Goal: Information Seeking & Learning: Learn about a topic

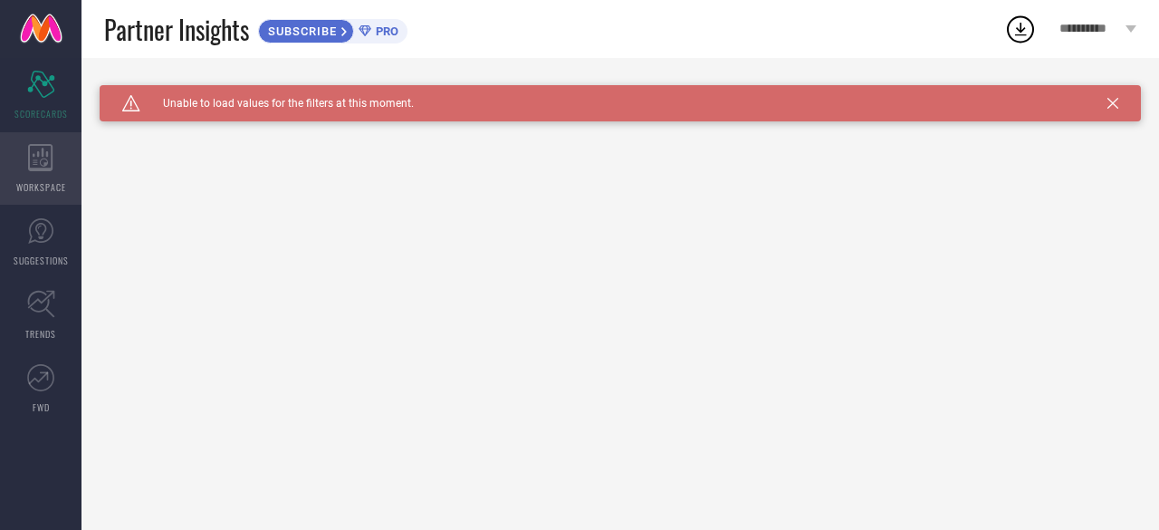
click at [43, 163] on icon at bounding box center [40, 157] width 25 height 27
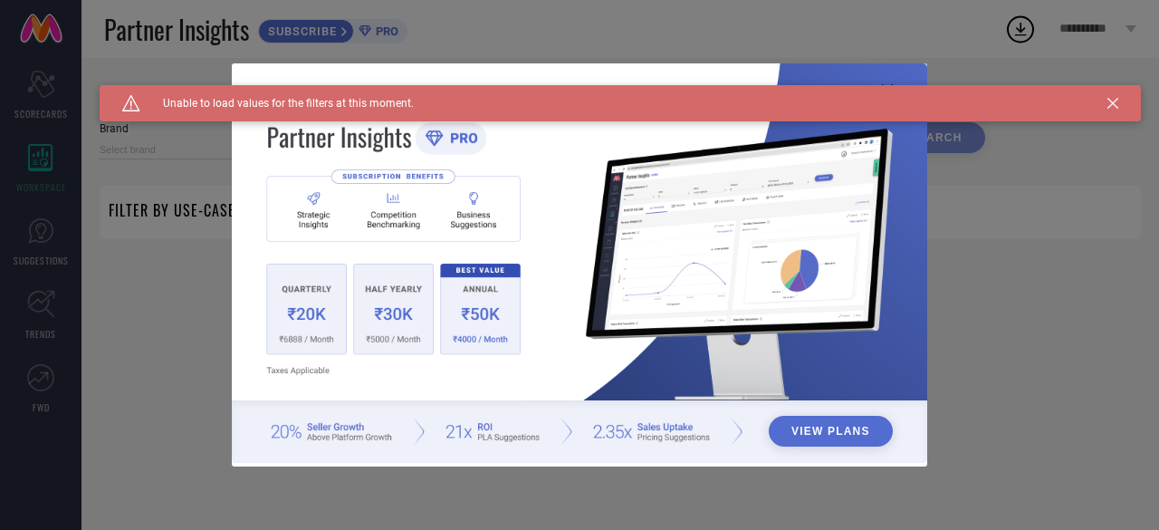
type input "1 STOP FASHION"
type input "All"
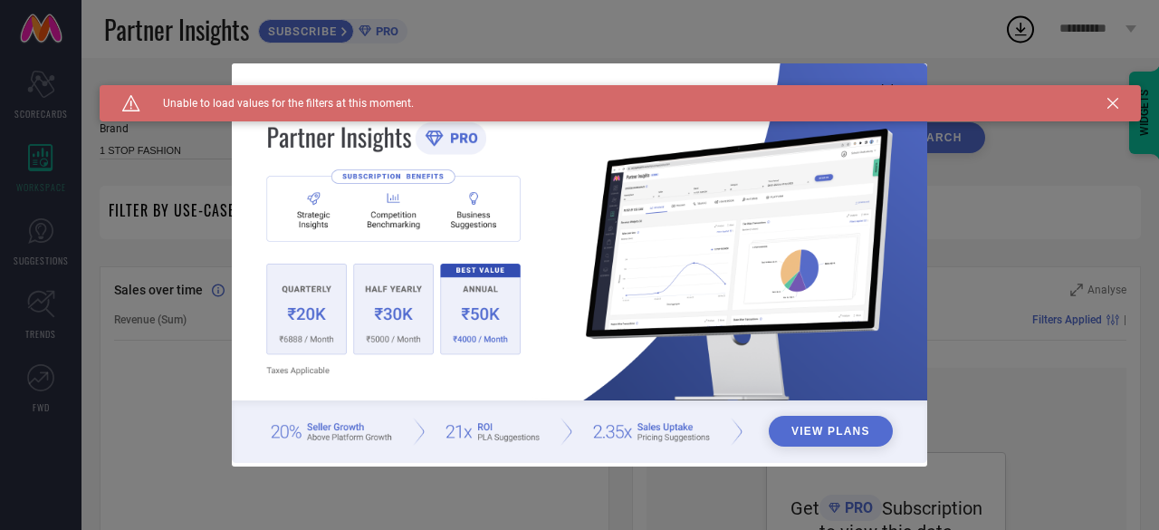
click at [187, 283] on div "View Plans" at bounding box center [579, 265] width 1159 height 530
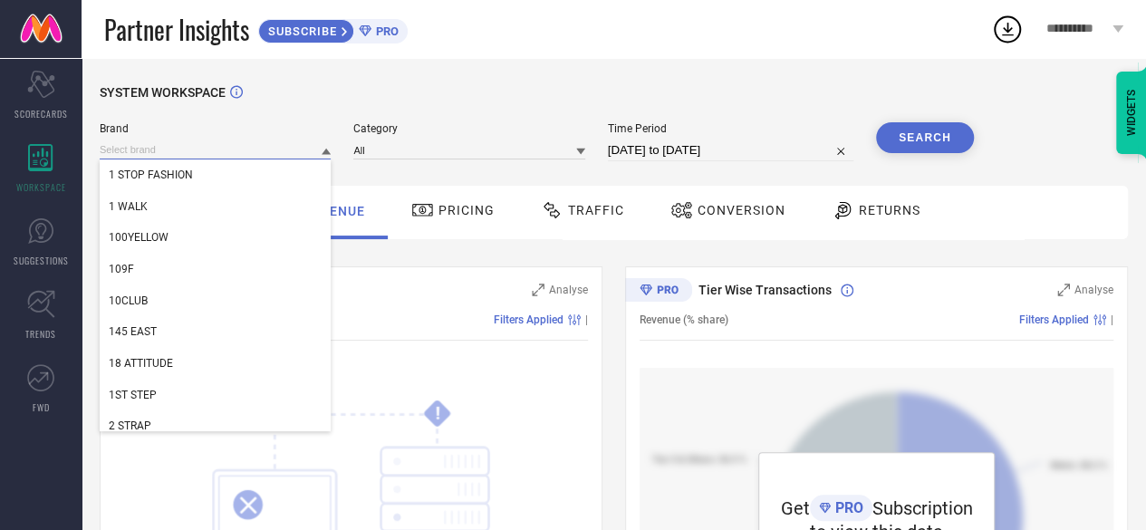
click at [249, 149] on input at bounding box center [215, 149] width 231 height 19
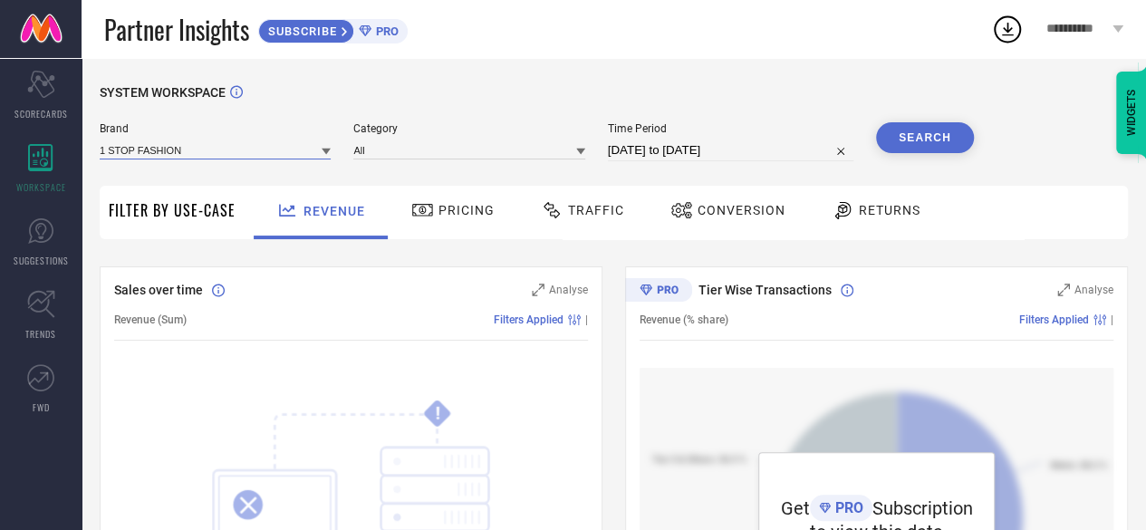
click at [249, 149] on input at bounding box center [215, 149] width 231 height 19
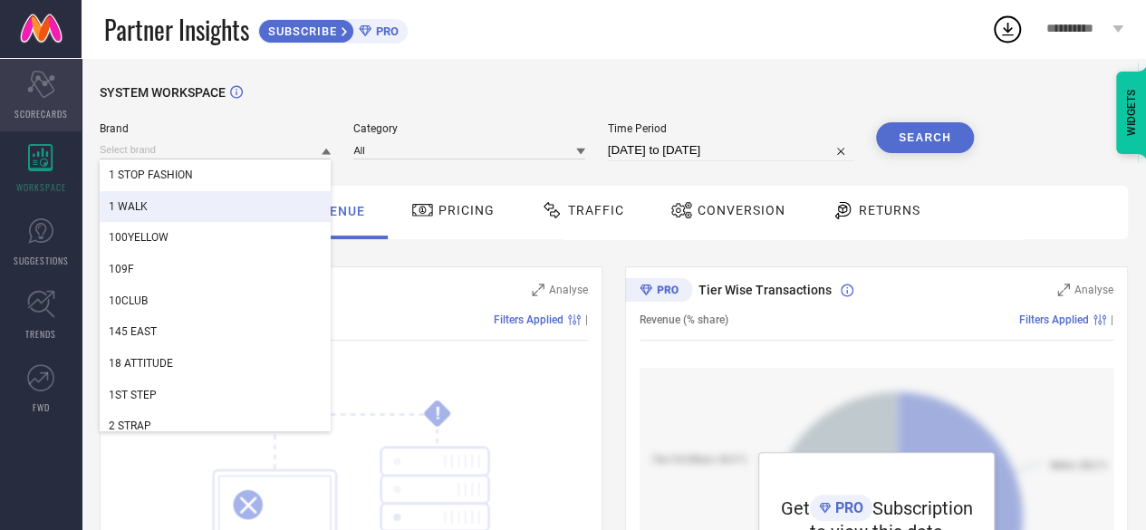
click at [54, 110] on span "SCORECARDS" at bounding box center [40, 114] width 53 height 14
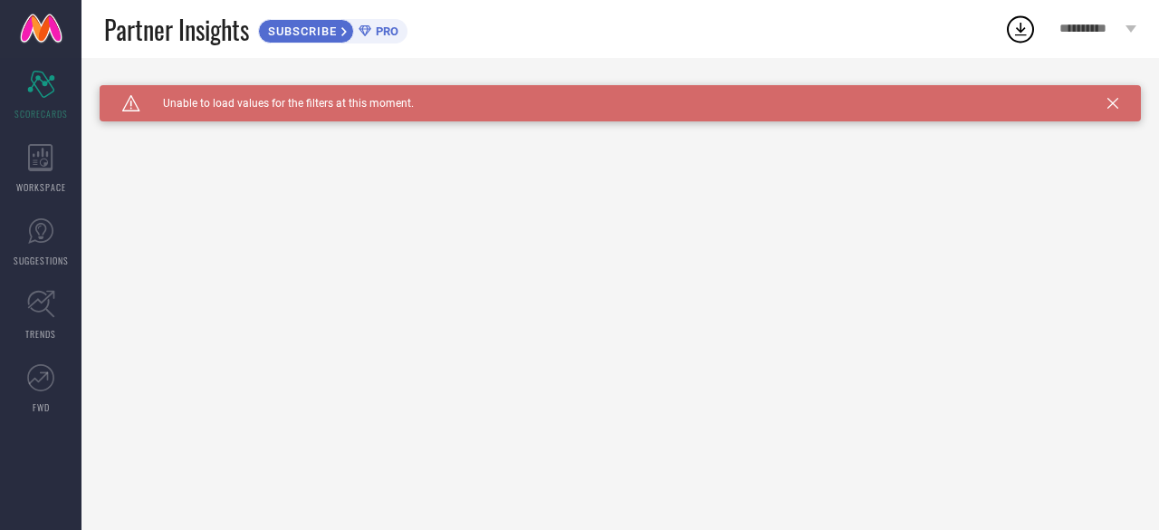
click at [1107, 110] on div "Caution Created with Sketch. Unable to load values for the filters at this mome…" at bounding box center [621, 103] width 1042 height 36
click at [1109, 101] on icon at bounding box center [1113, 103] width 11 height 11
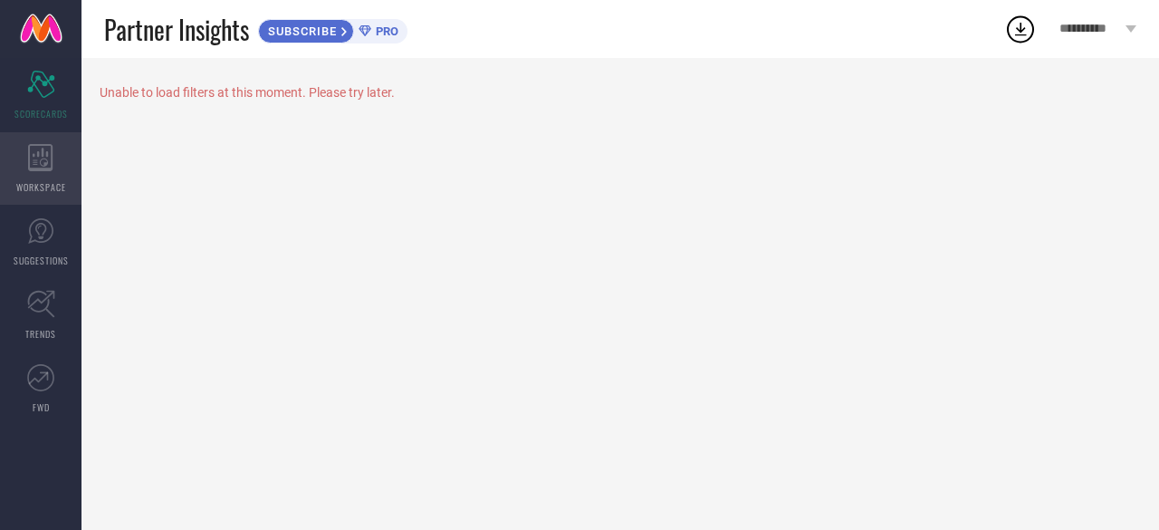
click at [53, 162] on icon at bounding box center [40, 157] width 25 height 27
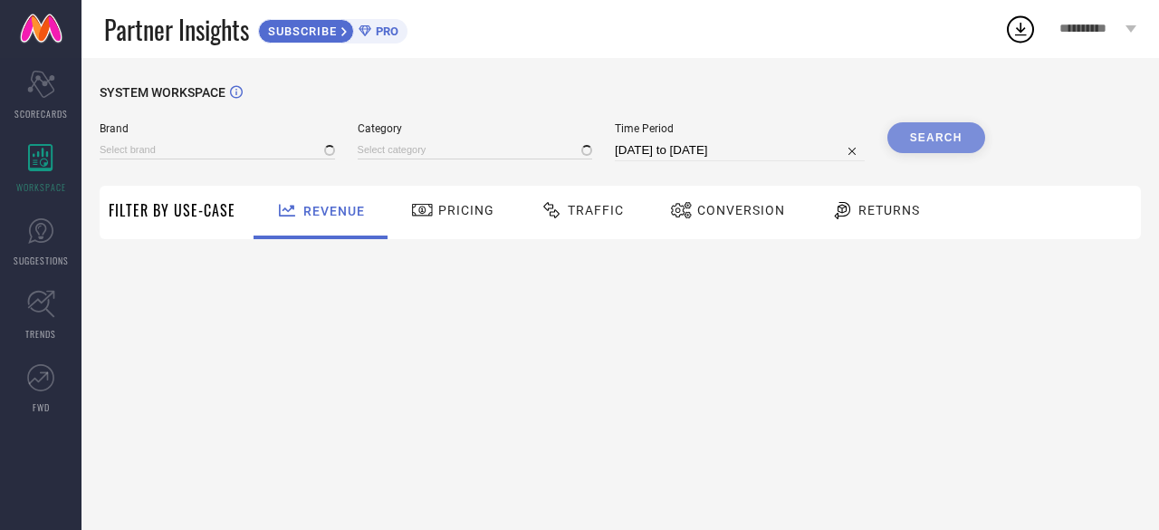
type input "1 STOP FASHION"
type input "All"
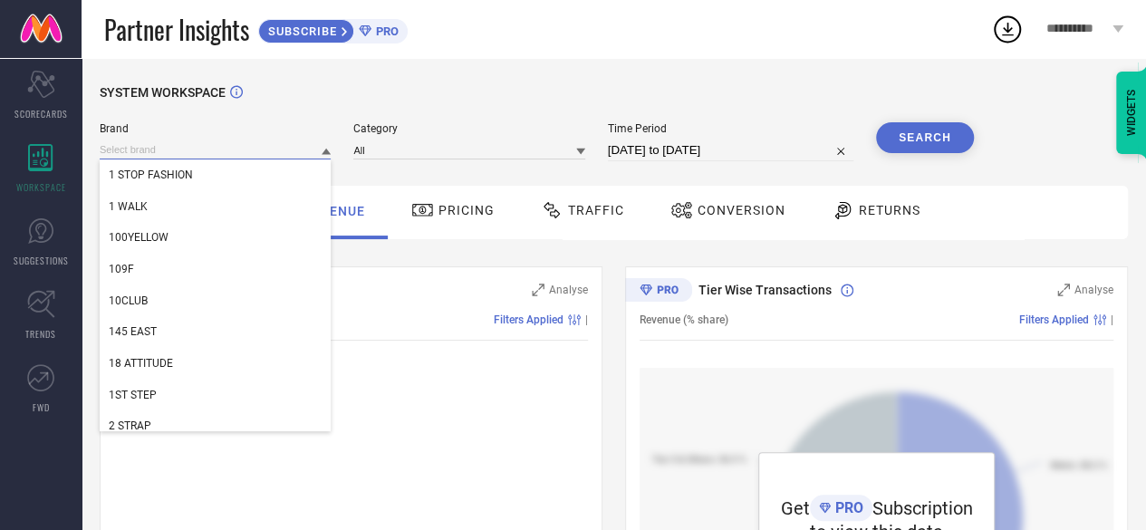
click at [199, 146] on input at bounding box center [215, 149] width 231 height 19
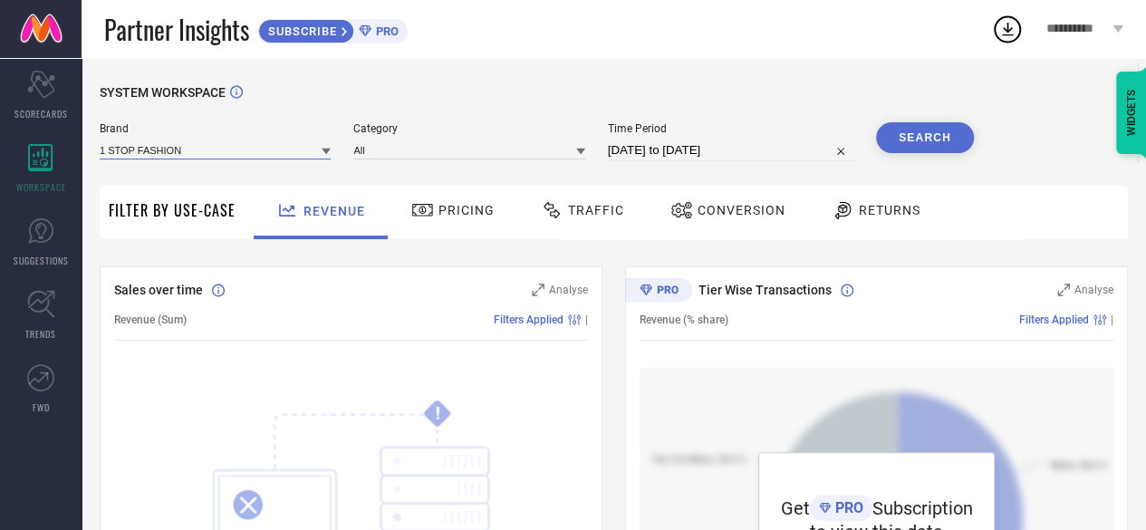
click at [199, 146] on input at bounding box center [215, 149] width 231 height 19
type input "snitch"
click at [203, 178] on div "SNITCH" at bounding box center [215, 174] width 231 height 31
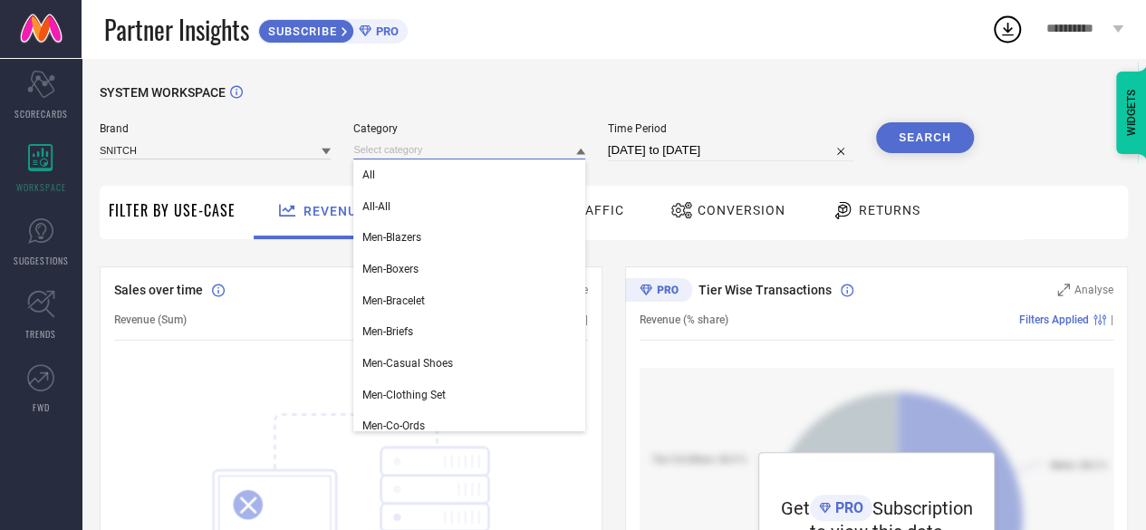
click at [483, 152] on input at bounding box center [468, 149] width 231 height 19
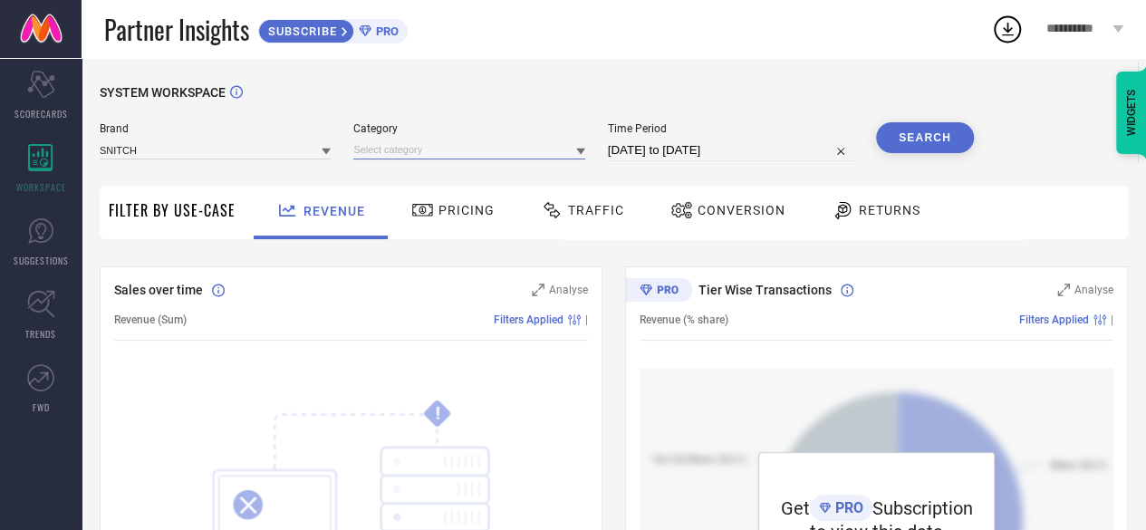
click at [483, 152] on input at bounding box center [468, 149] width 231 height 19
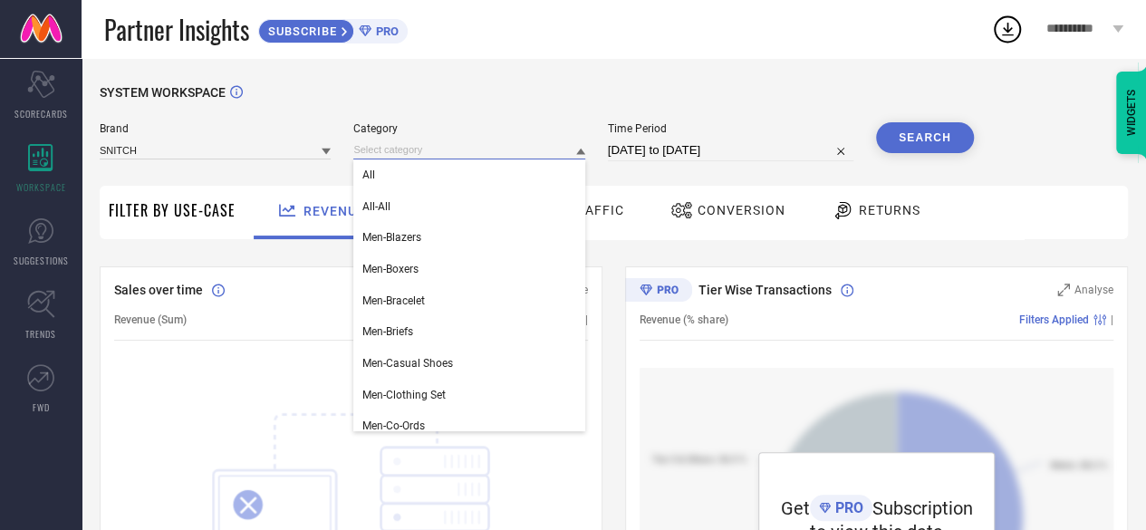
click at [483, 152] on input at bounding box center [468, 149] width 231 height 19
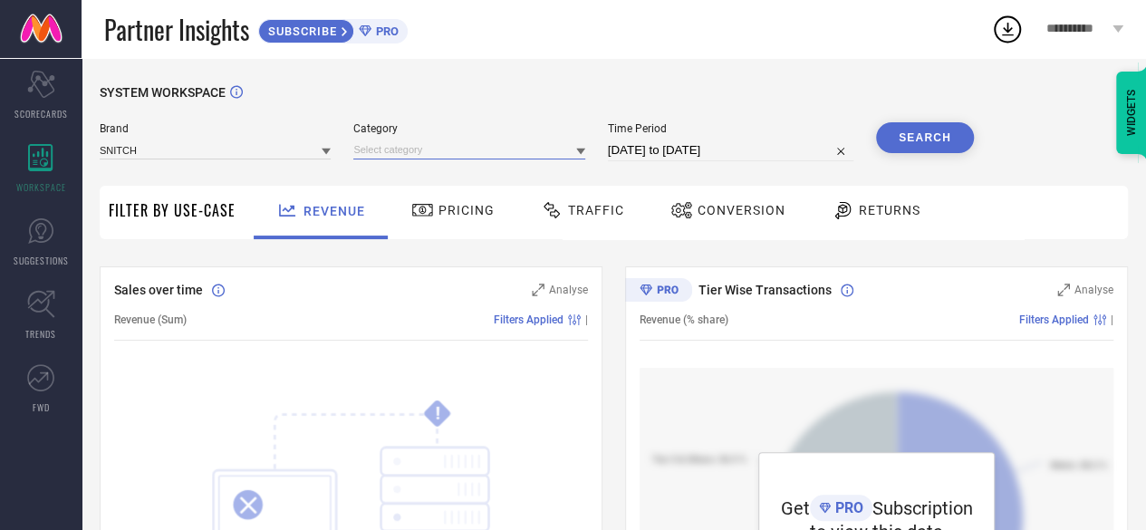
click at [546, 144] on input at bounding box center [468, 149] width 231 height 19
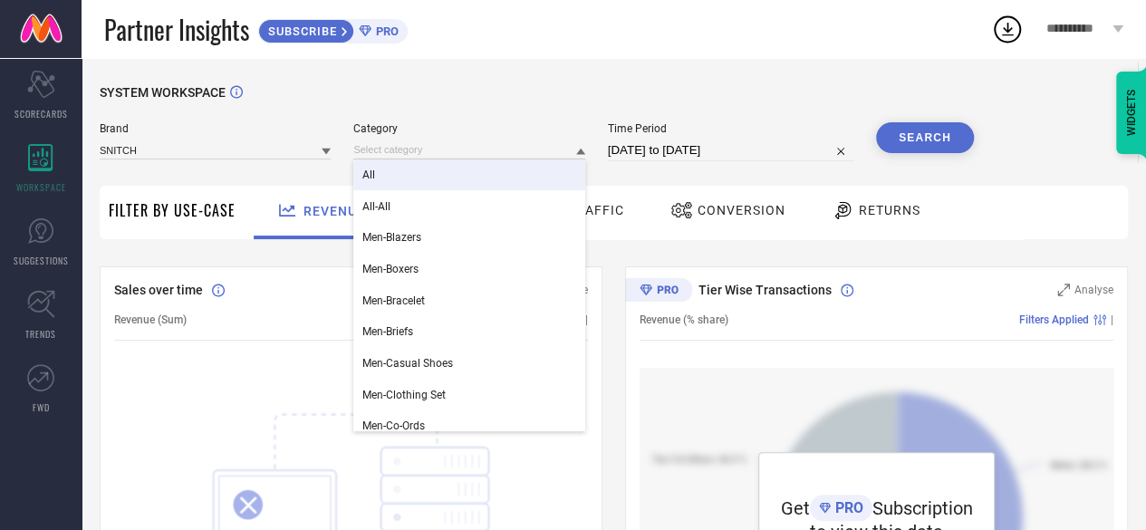
click at [549, 171] on div "All" at bounding box center [468, 174] width 231 height 31
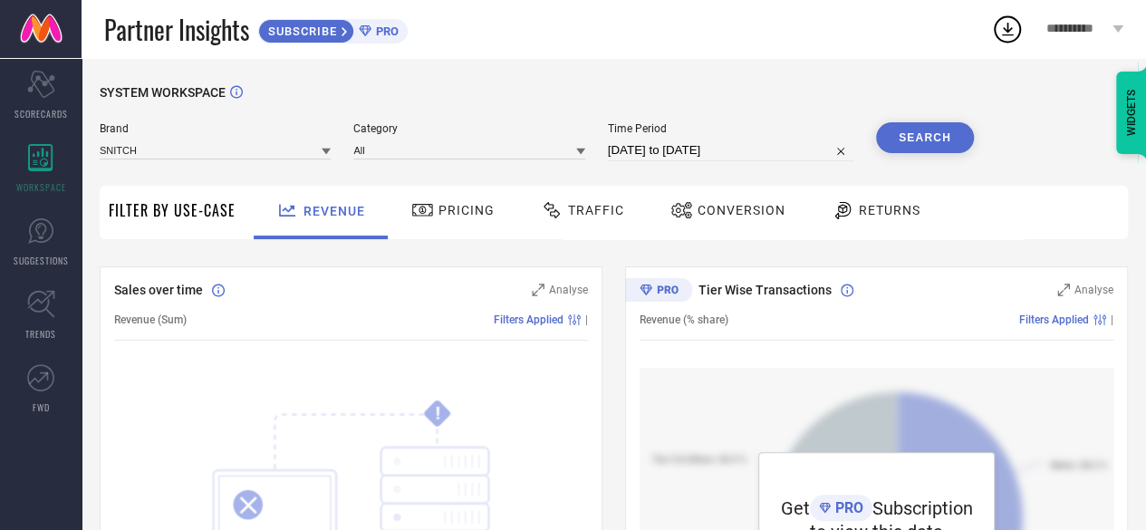
select select "6"
select select "2025"
select select "7"
select select "2025"
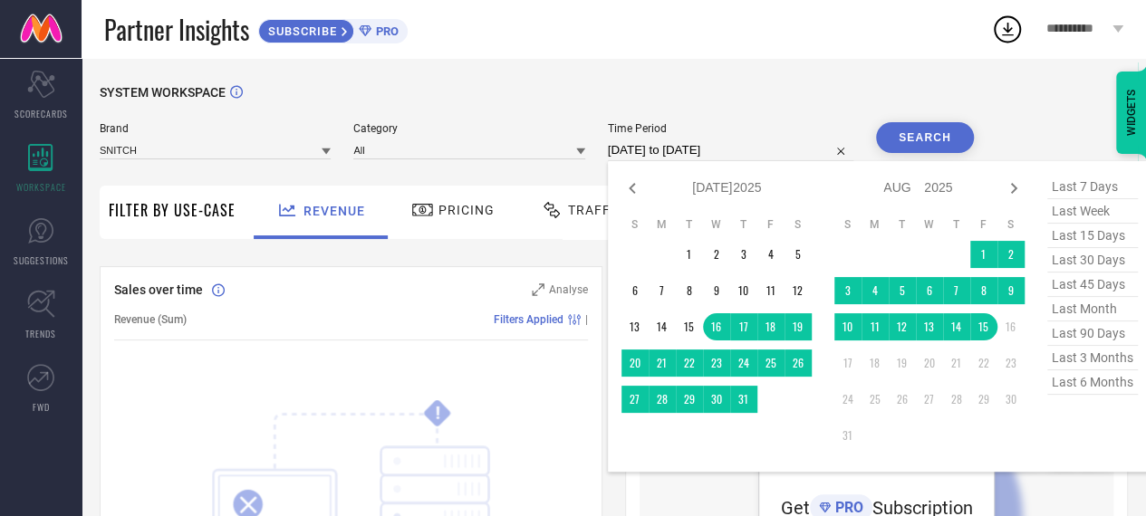
click at [690, 152] on input "16-07-2025 to 15-08-2025" at bounding box center [730, 150] width 245 height 22
click at [1071, 288] on span "last 45 days" at bounding box center [1092, 285] width 91 height 24
type input "02-07-2025 to 15-08-2025"
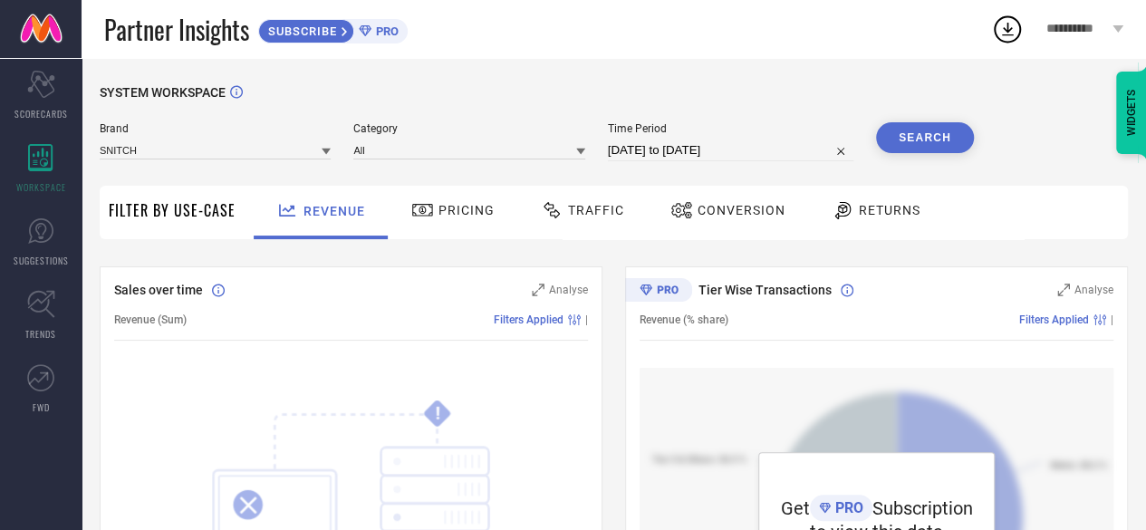
click at [926, 139] on button "Search" at bounding box center [925, 137] width 98 height 31
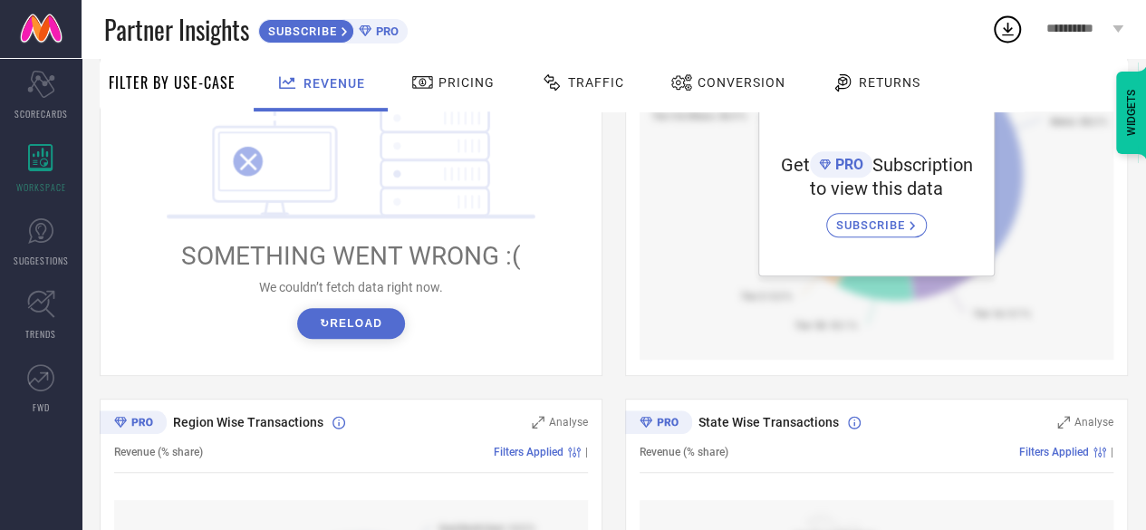
scroll to position [360, 0]
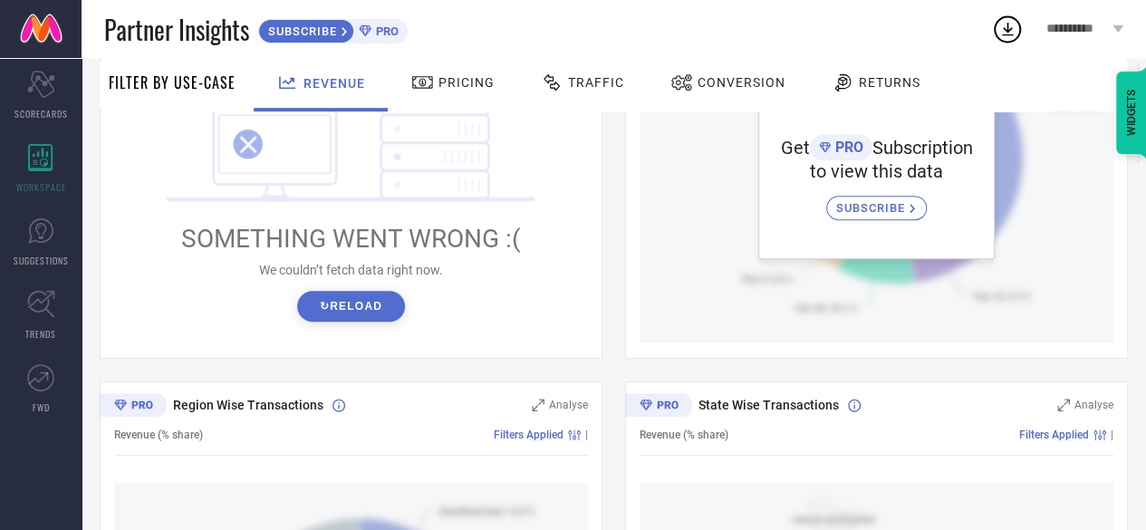
click at [347, 303] on button "↻ Reload" at bounding box center [351, 306] width 108 height 31
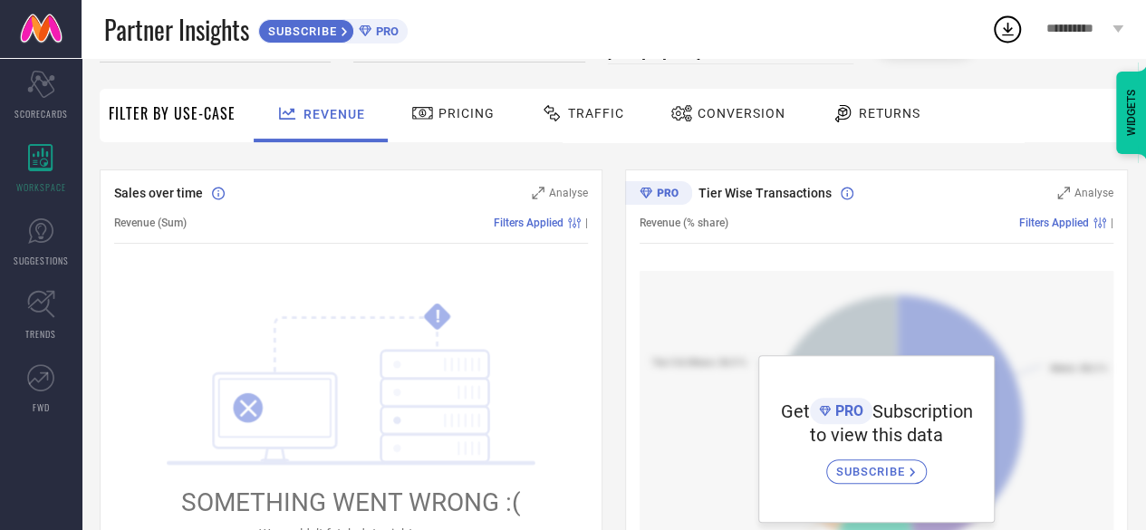
scroll to position [95, 0]
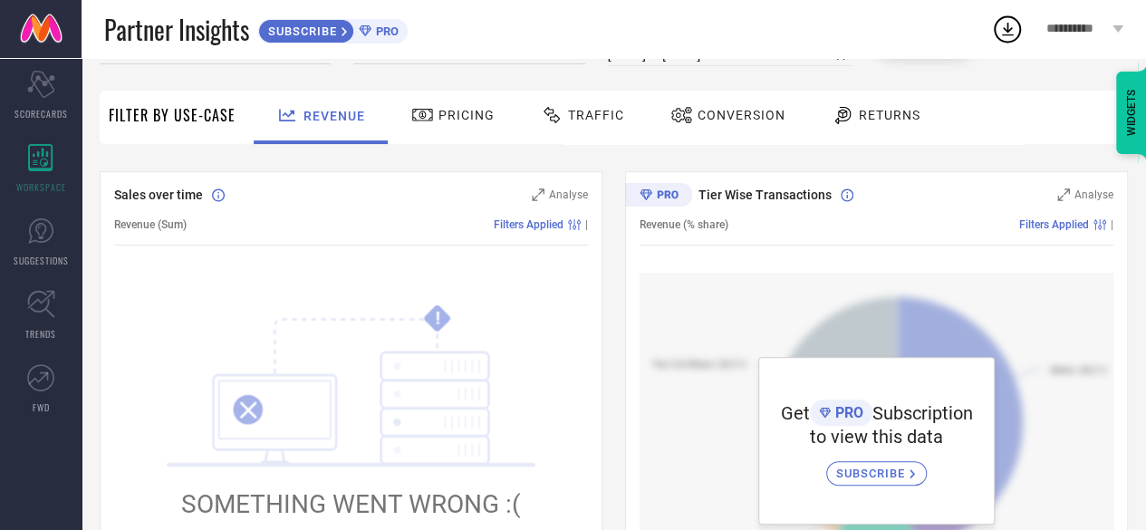
click at [451, 109] on span "Pricing" at bounding box center [466, 115] width 56 height 14
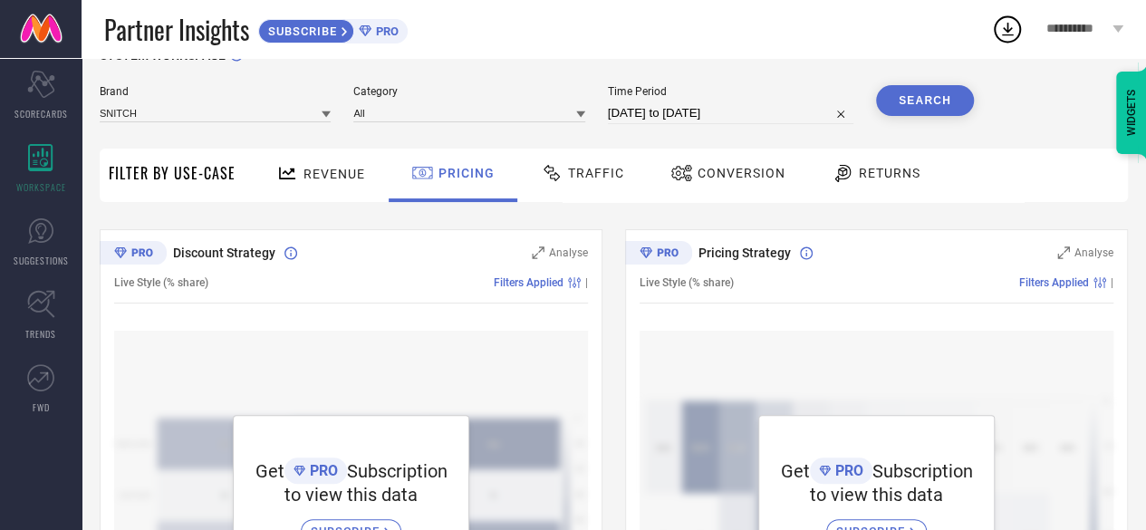
scroll to position [31, 0]
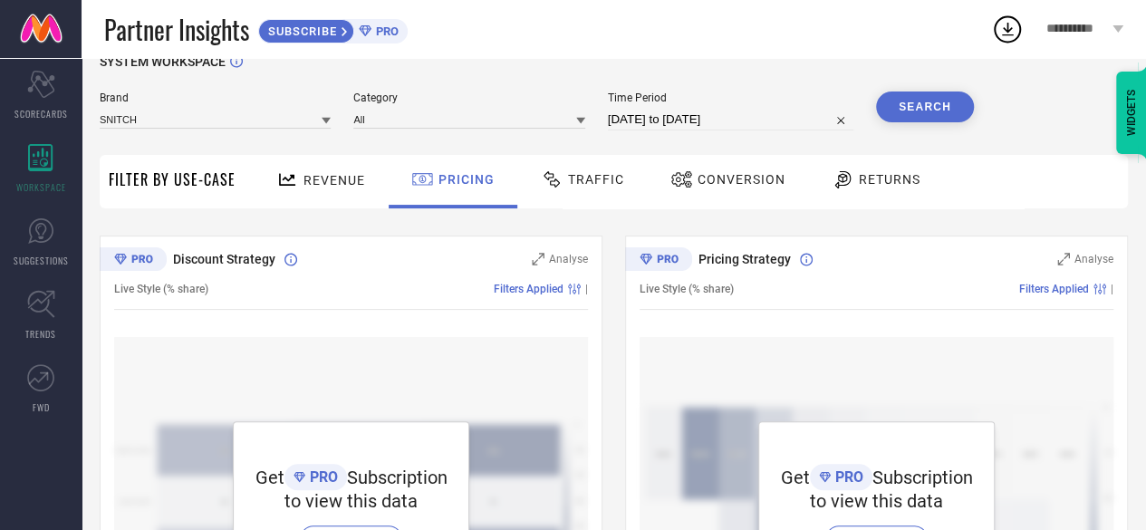
click at [569, 187] on span "Traffic" at bounding box center [596, 179] width 56 height 14
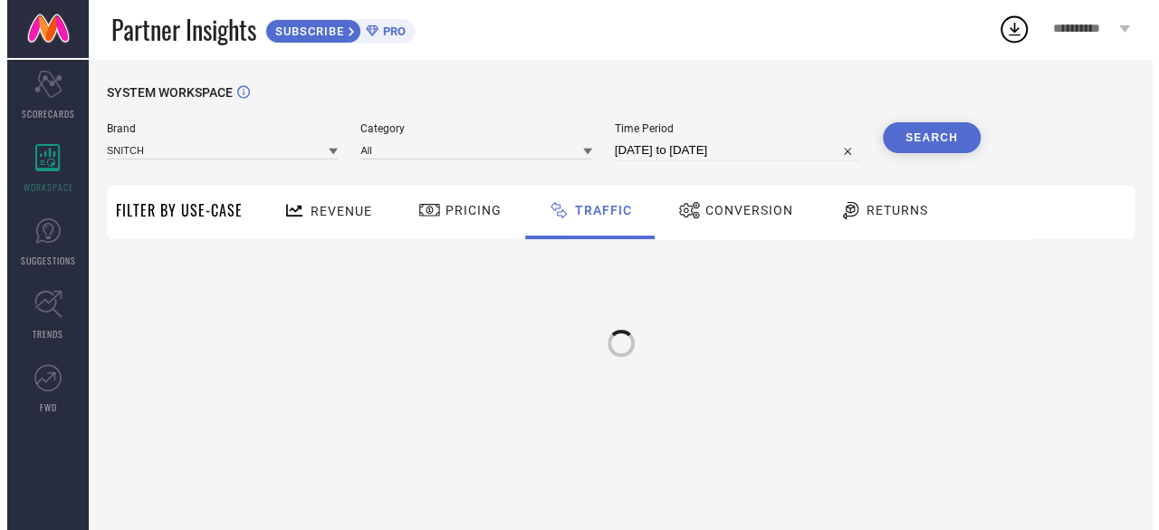
scroll to position [0, 0]
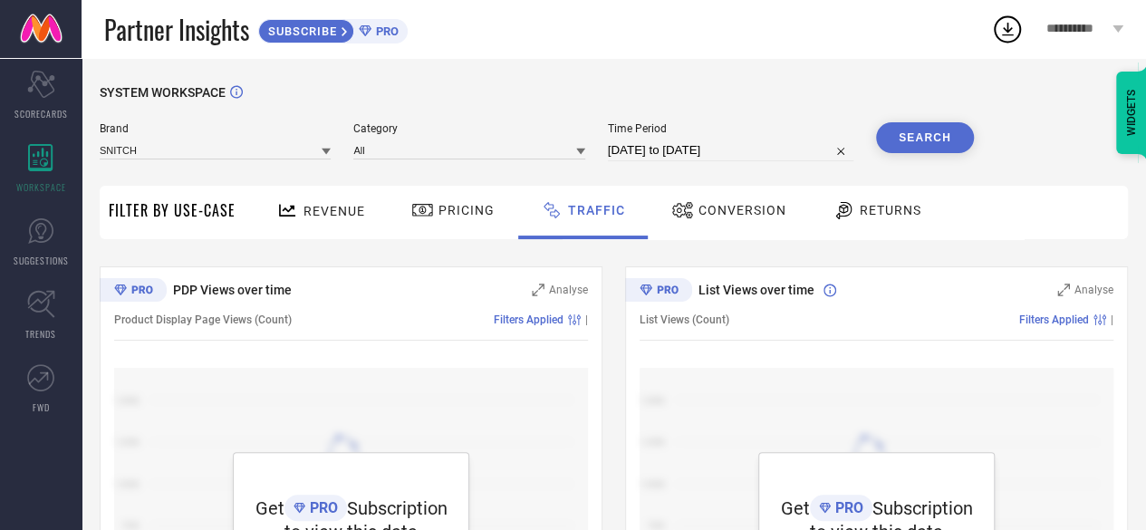
click at [745, 197] on div "Conversion" at bounding box center [729, 210] width 124 height 31
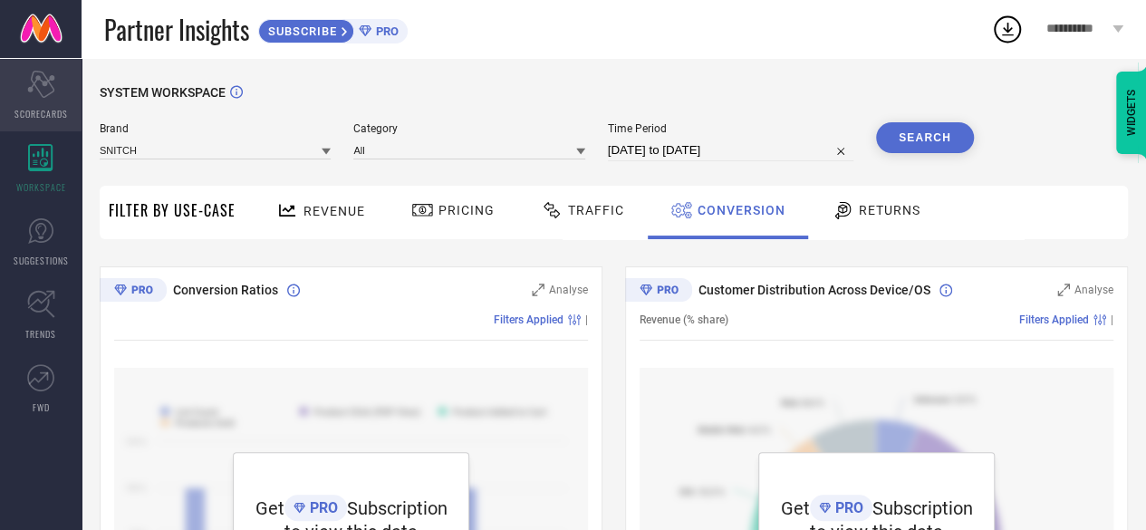
click at [33, 110] on span "SCORECARDS" at bounding box center [40, 114] width 53 height 14
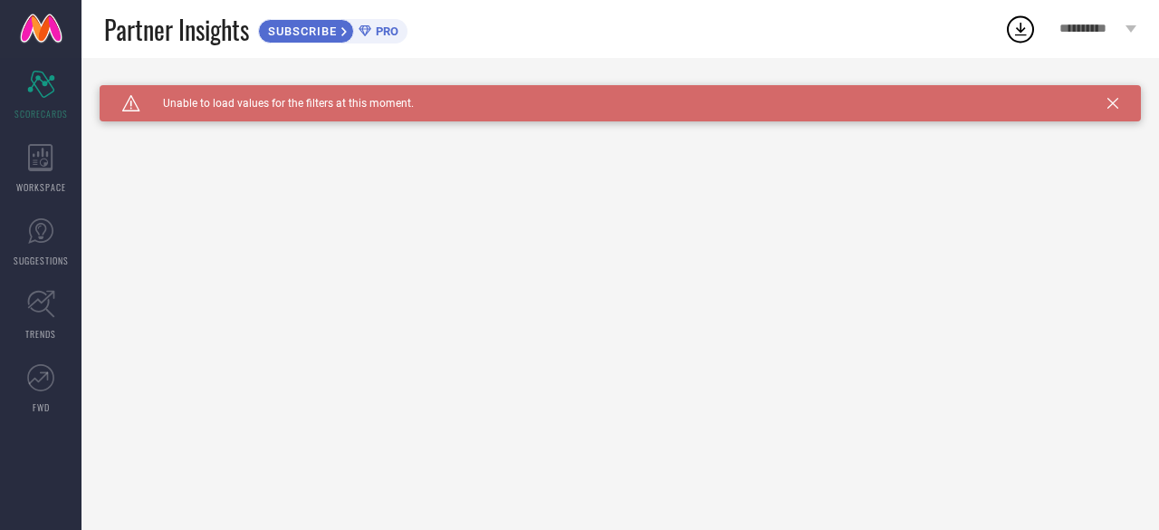
click at [1117, 104] on icon at bounding box center [1113, 103] width 11 height 11
click at [69, 335] on link "TRENDS" at bounding box center [41, 315] width 82 height 72
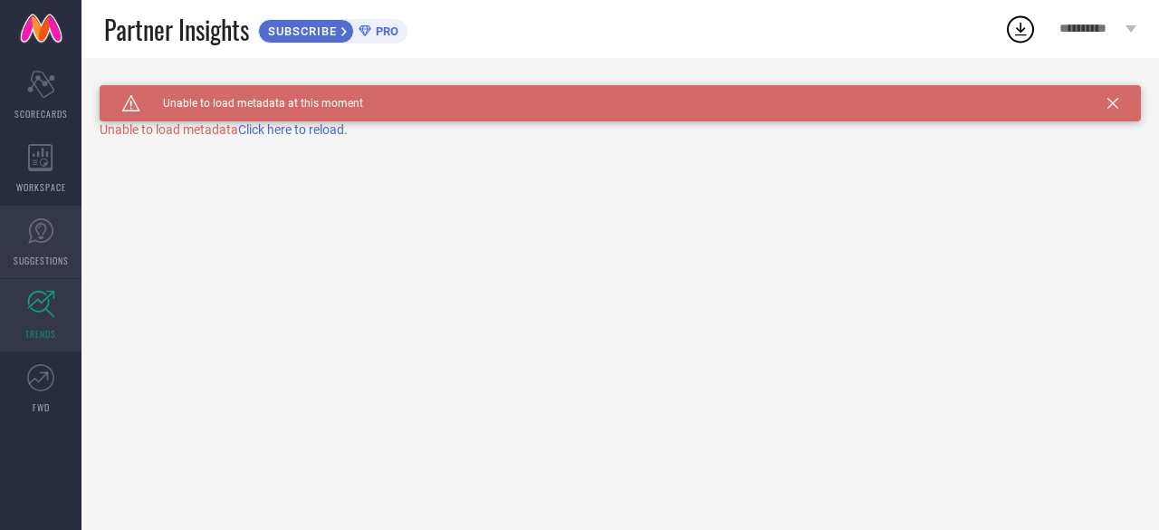
click at [51, 256] on span "SUGGESTIONS" at bounding box center [41, 261] width 55 height 14
